Goal: Entertainment & Leisure: Consume media (video, audio)

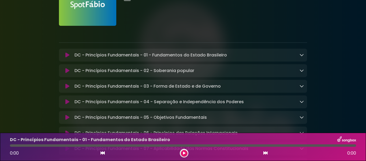
scroll to position [54, 0]
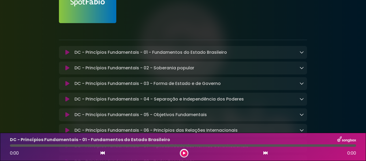
click at [66, 54] on icon at bounding box center [67, 52] width 4 height 5
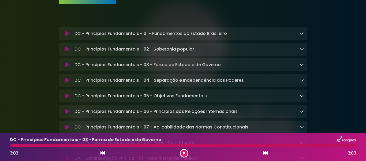
scroll to position [107, 0]
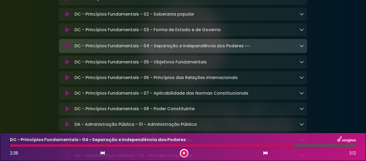
click at [352, 145] on div at bounding box center [183, 145] width 346 height 2
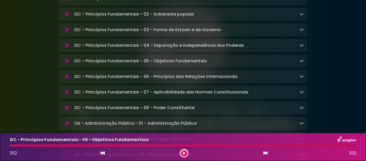
click at [184, 151] on icon at bounding box center [184, 152] width 2 height 3
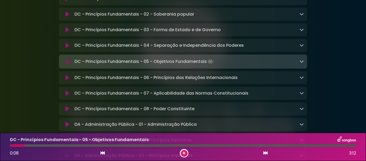
click at [67, 60] on icon at bounding box center [67, 61] width 3 height 5
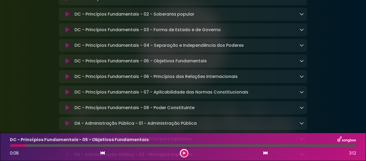
click at [67, 60] on icon at bounding box center [67, 60] width 4 height 5
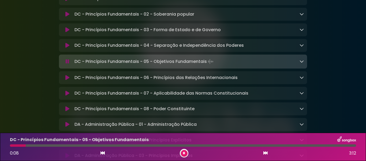
click at [67, 61] on icon at bounding box center [67, 61] width 3 height 5
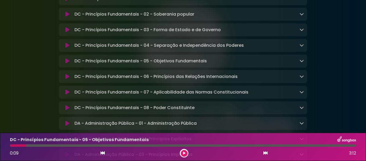
click at [65, 78] on icon at bounding box center [67, 76] width 4 height 5
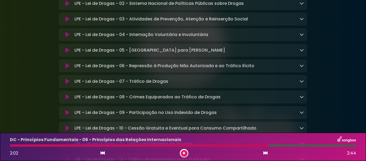
scroll to position [724, 0]
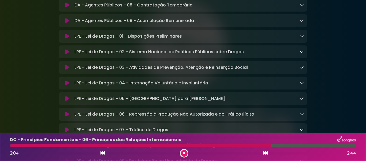
click at [66, 39] on icon at bounding box center [67, 36] width 4 height 5
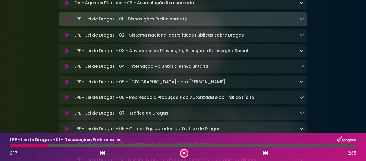
scroll to position [750, 0]
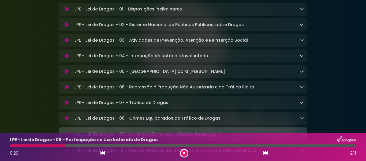
click at [266, 153] on icon at bounding box center [266, 152] width 4 height 4
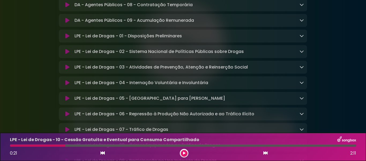
scroll to position [696, 0]
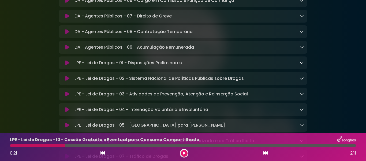
click at [184, 153] on icon at bounding box center [184, 152] width 2 height 3
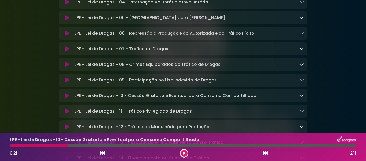
scroll to position [830, 0]
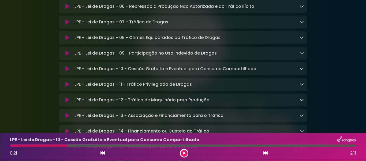
click at [66, 87] on icon at bounding box center [67, 83] width 4 height 5
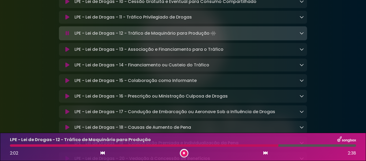
scroll to position [911, 0]
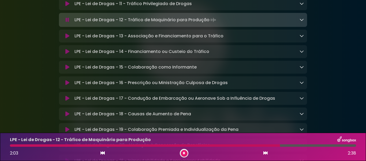
click at [66, 39] on icon at bounding box center [67, 35] width 4 height 5
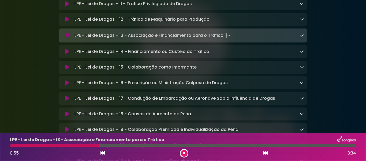
click at [68, 54] on icon at bounding box center [67, 51] width 4 height 5
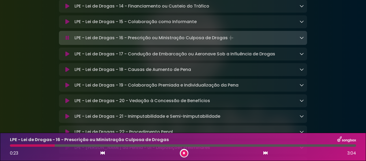
scroll to position [964, 0]
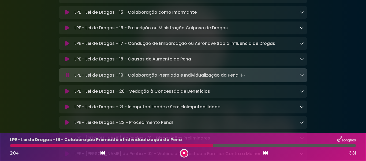
click at [66, 94] on icon at bounding box center [67, 90] width 4 height 5
